Goal: Navigation & Orientation: Find specific page/section

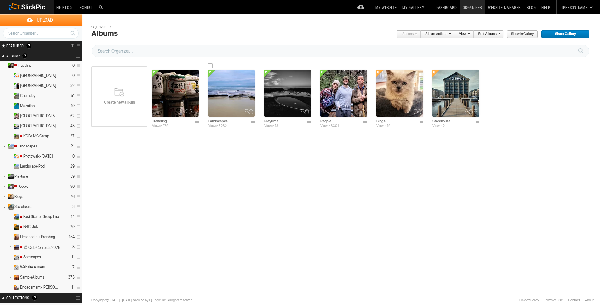
click at [226, 93] on img at bounding box center [231, 93] width 47 height 47
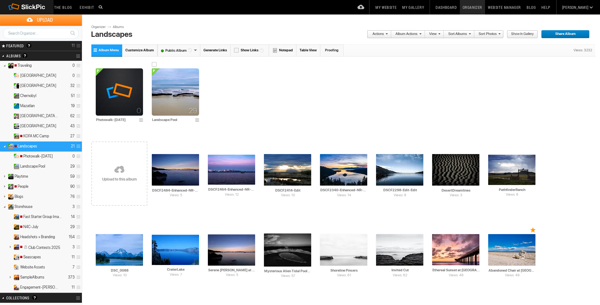
click at [171, 91] on img at bounding box center [175, 91] width 47 height 47
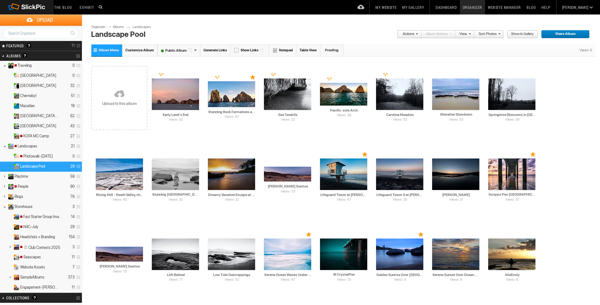
click at [120, 27] on link "Albums" at bounding box center [120, 27] width 19 height 5
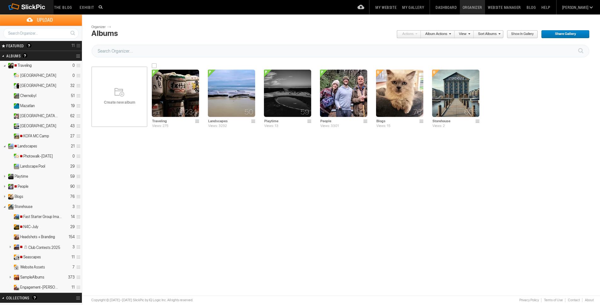
click at [174, 98] on img at bounding box center [175, 93] width 47 height 47
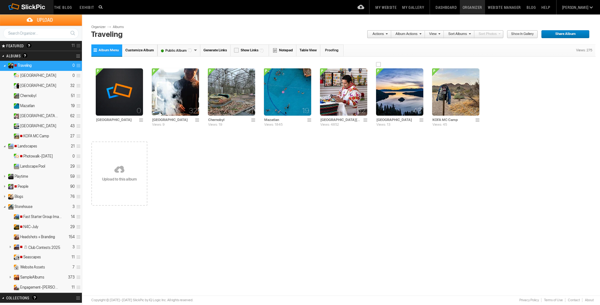
click at [409, 90] on img at bounding box center [399, 91] width 47 height 47
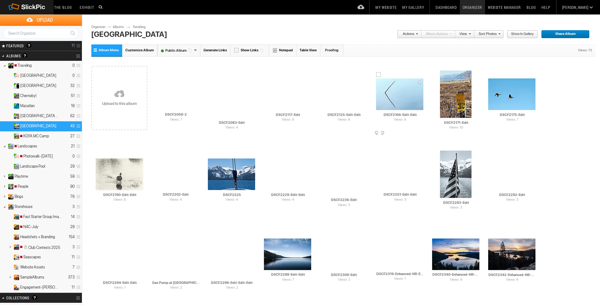
click at [405, 93] on img at bounding box center [399, 94] width 47 height 32
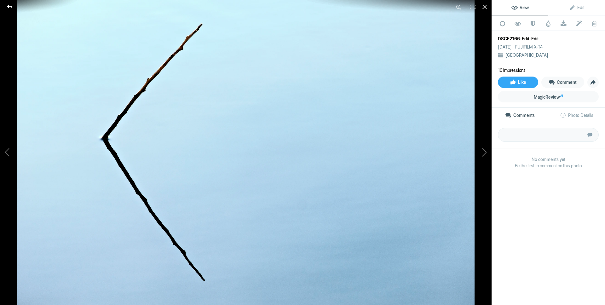
click at [7, 6] on div at bounding box center [9, 6] width 23 height 13
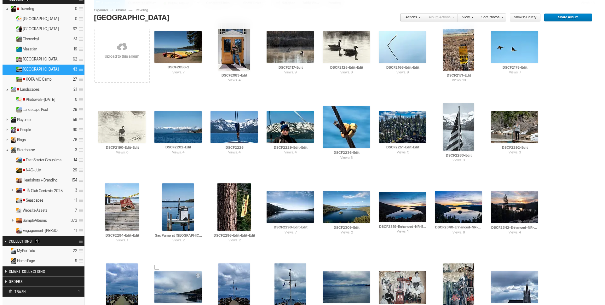
scroll to position [79, 0]
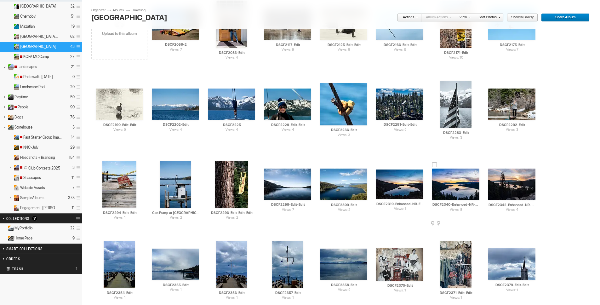
click at [432, 189] on img at bounding box center [455, 185] width 47 height 32
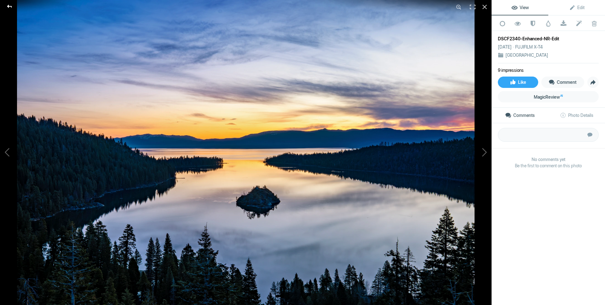
click at [10, 6] on div at bounding box center [9, 6] width 23 height 13
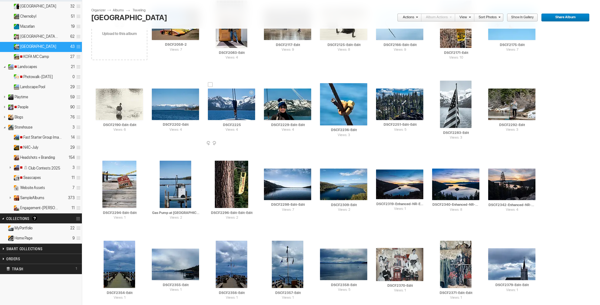
click at [208, 105] on img at bounding box center [231, 105] width 47 height 32
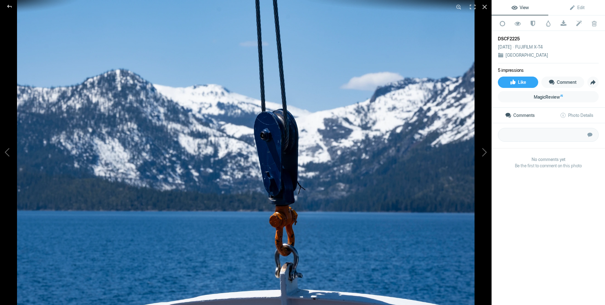
click at [577, 38] on div "DSCF2225" at bounding box center [548, 39] width 101 height 6
click at [573, 115] on span "Photo Details" at bounding box center [576, 115] width 33 height 5
